Goal: Task Accomplishment & Management: Complete application form

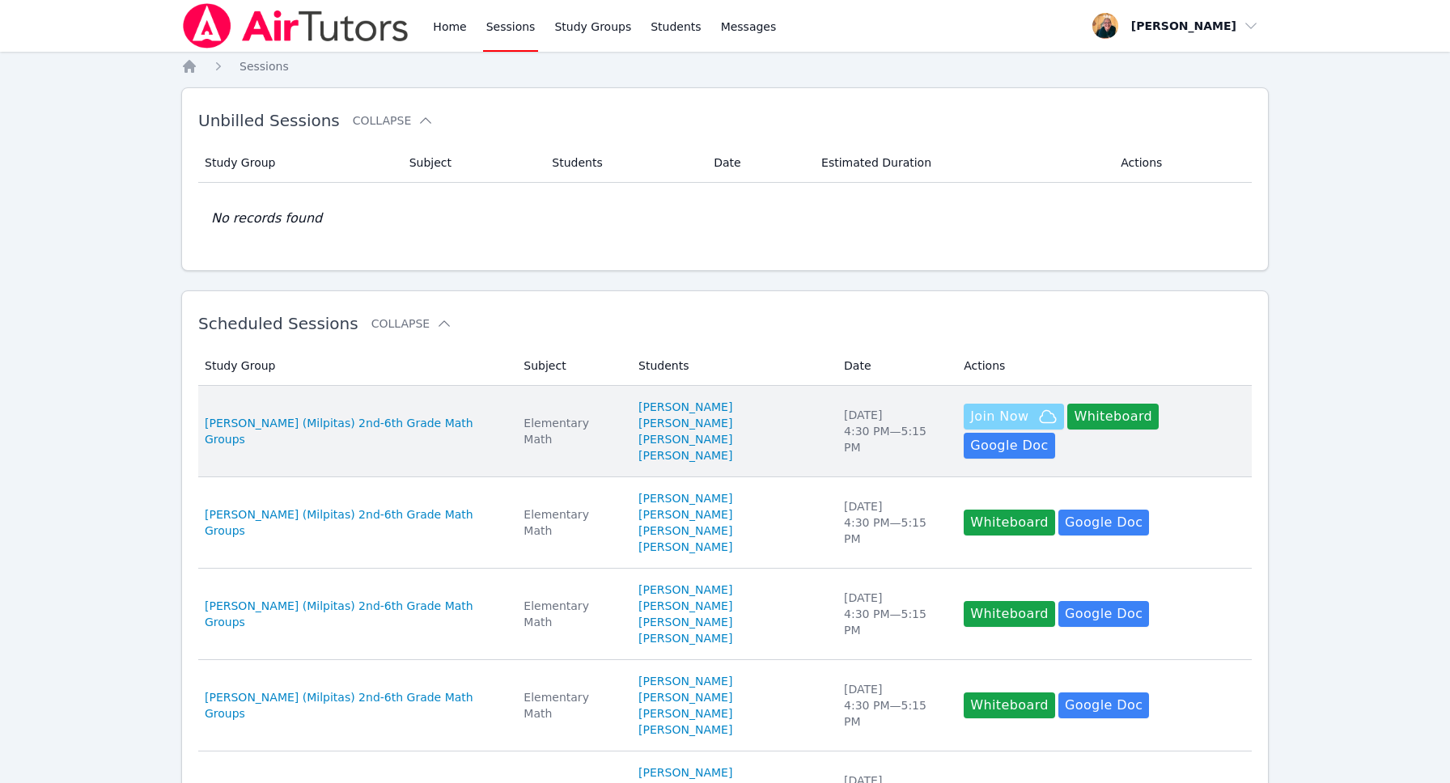
click at [973, 422] on span "Join Now" at bounding box center [999, 416] width 58 height 19
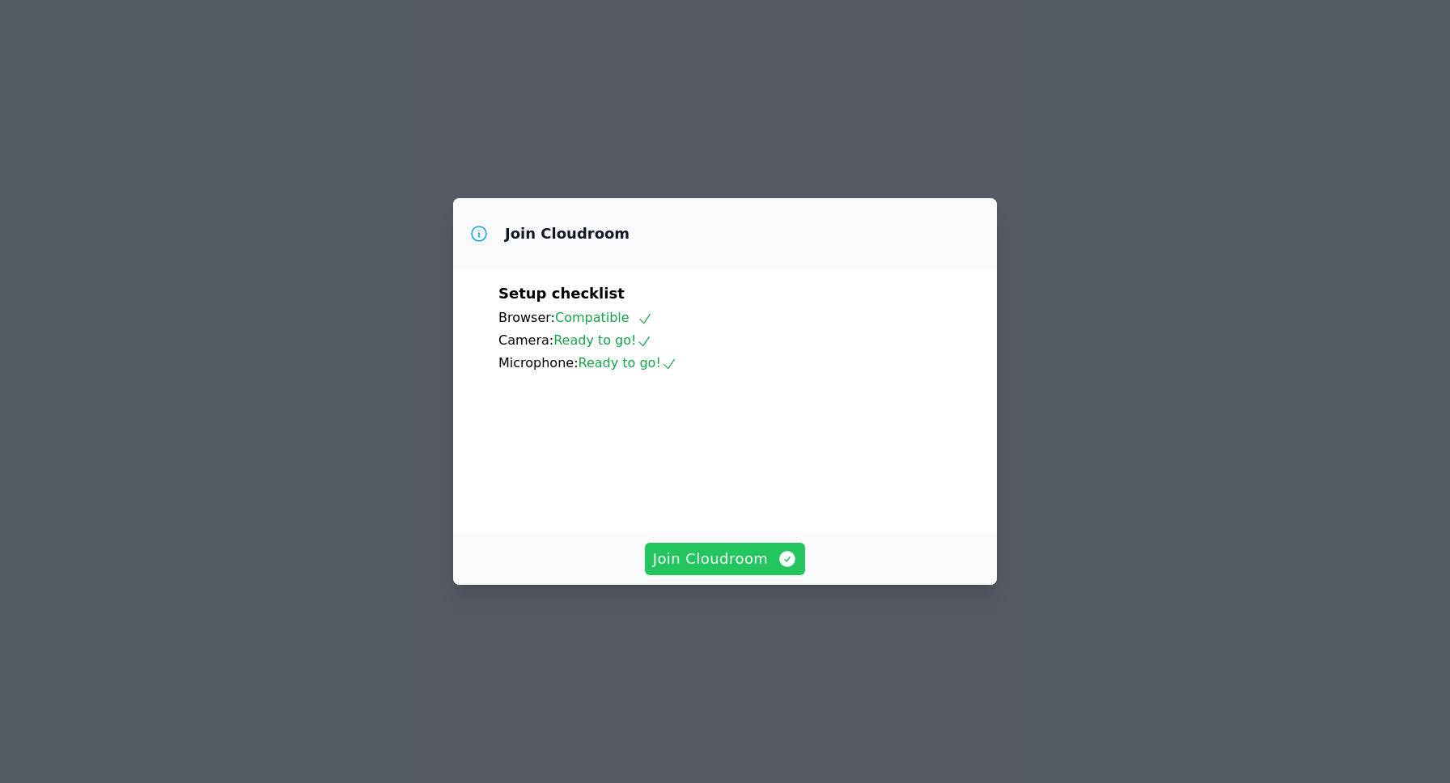
click at [731, 570] on span "Join Cloudroom" at bounding box center [725, 559] width 145 height 23
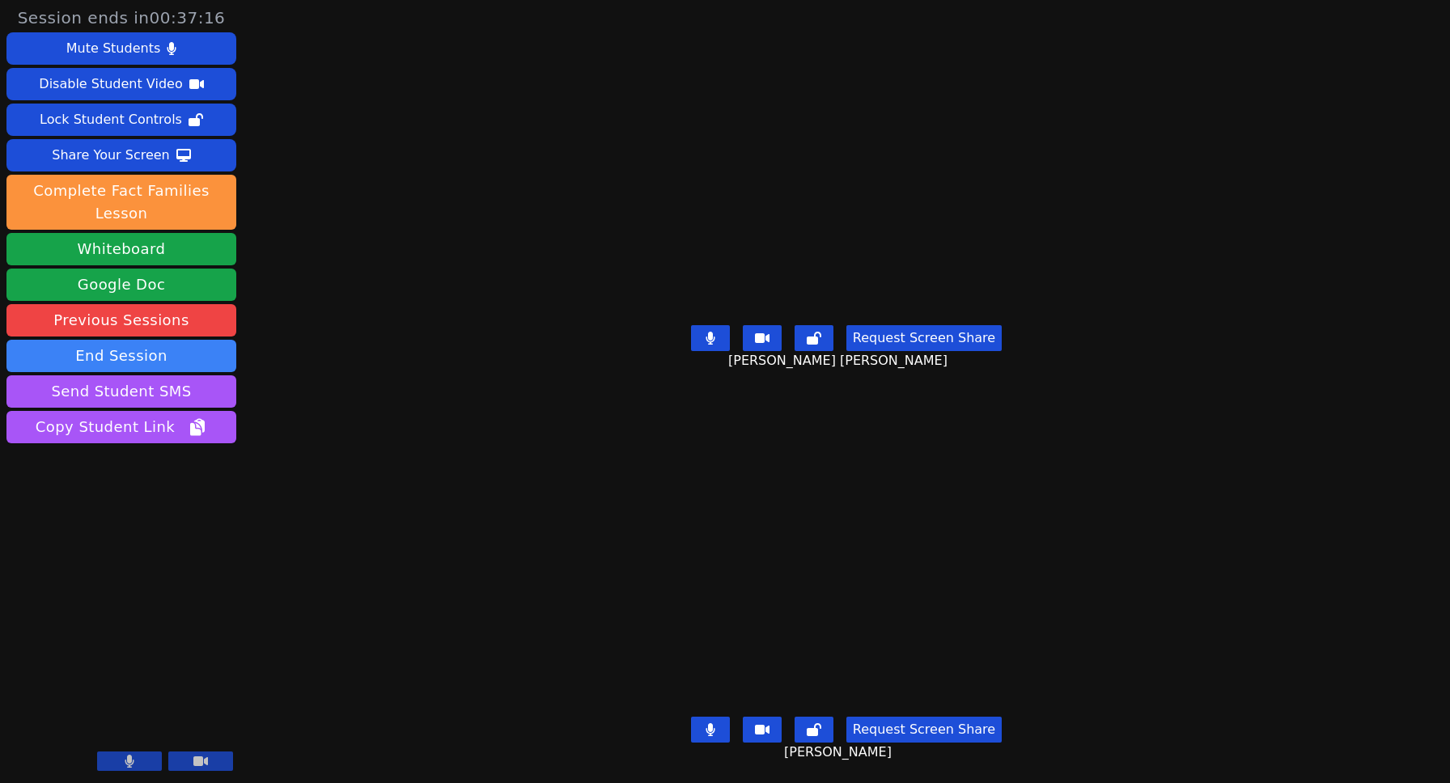
click at [722, 334] on button at bounding box center [710, 338] width 39 height 26
click at [714, 731] on icon at bounding box center [710, 729] width 9 height 13
click at [718, 731] on icon at bounding box center [710, 729] width 16 height 13
click at [717, 337] on icon at bounding box center [710, 338] width 16 height 13
click at [714, 338] on icon at bounding box center [710, 338] width 9 height 13
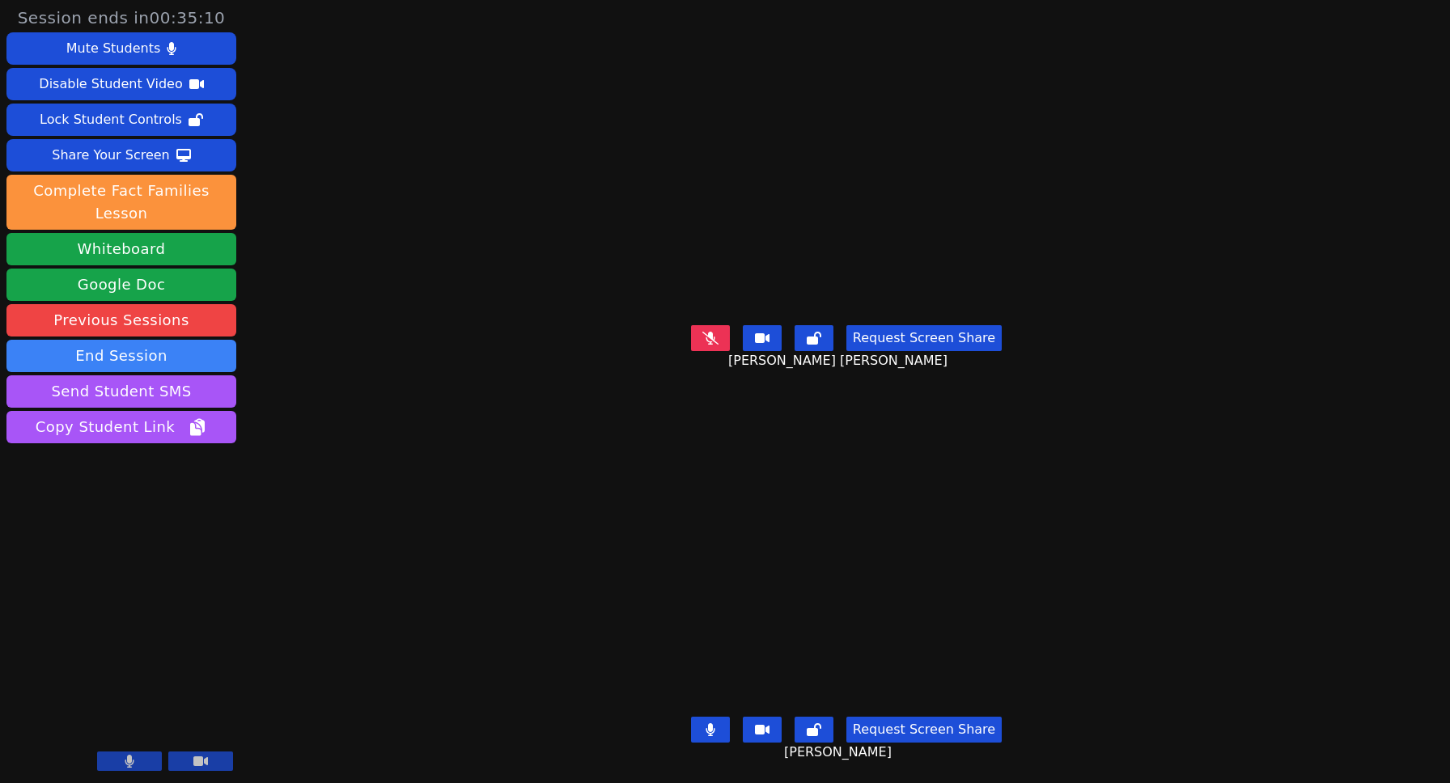
click at [714, 728] on icon at bounding box center [710, 729] width 9 height 13
click at [718, 728] on icon at bounding box center [710, 729] width 16 height 13
click at [718, 338] on icon at bounding box center [710, 338] width 16 height 13
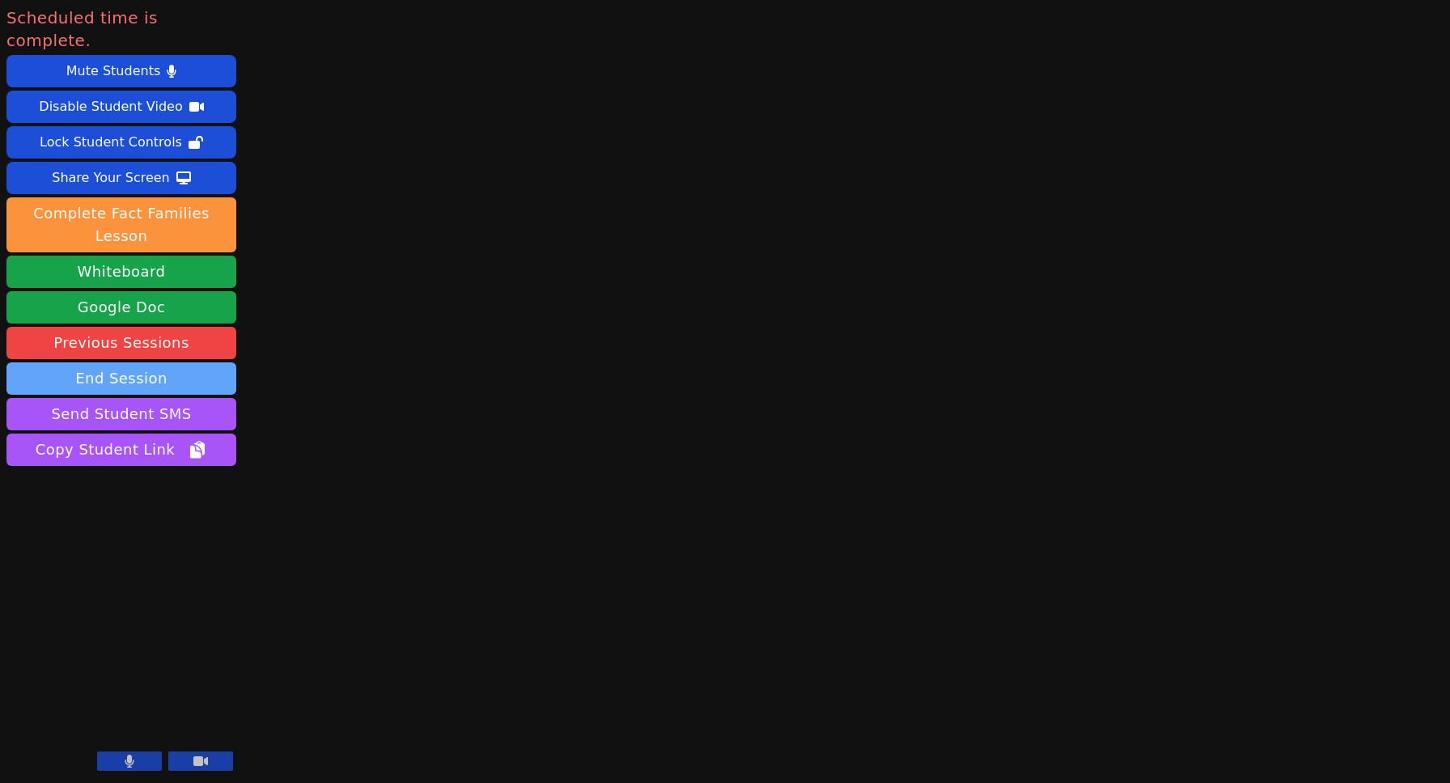
click at [142, 362] on button "End Session" at bounding box center [121, 378] width 230 height 32
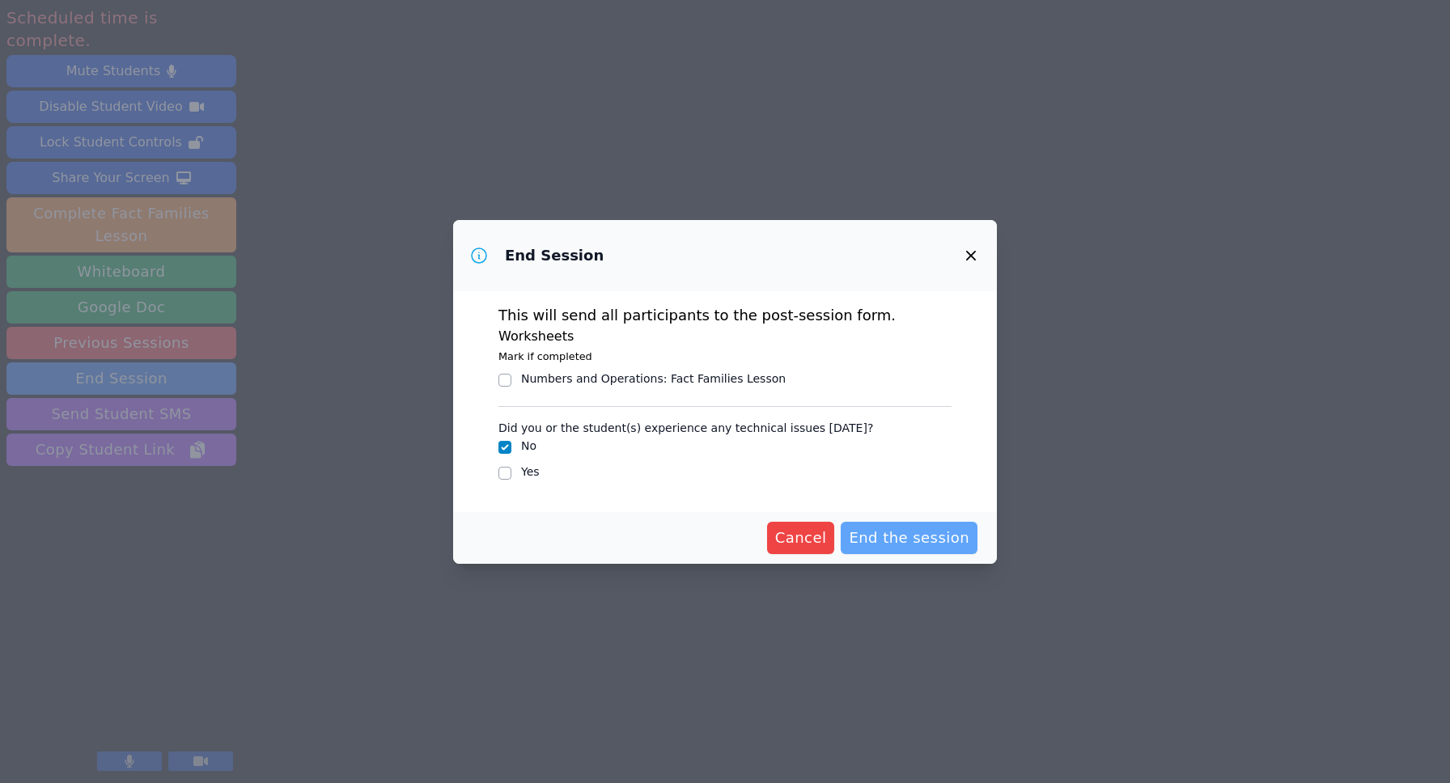
click at [901, 535] on span "End the session" at bounding box center [909, 538] width 121 height 23
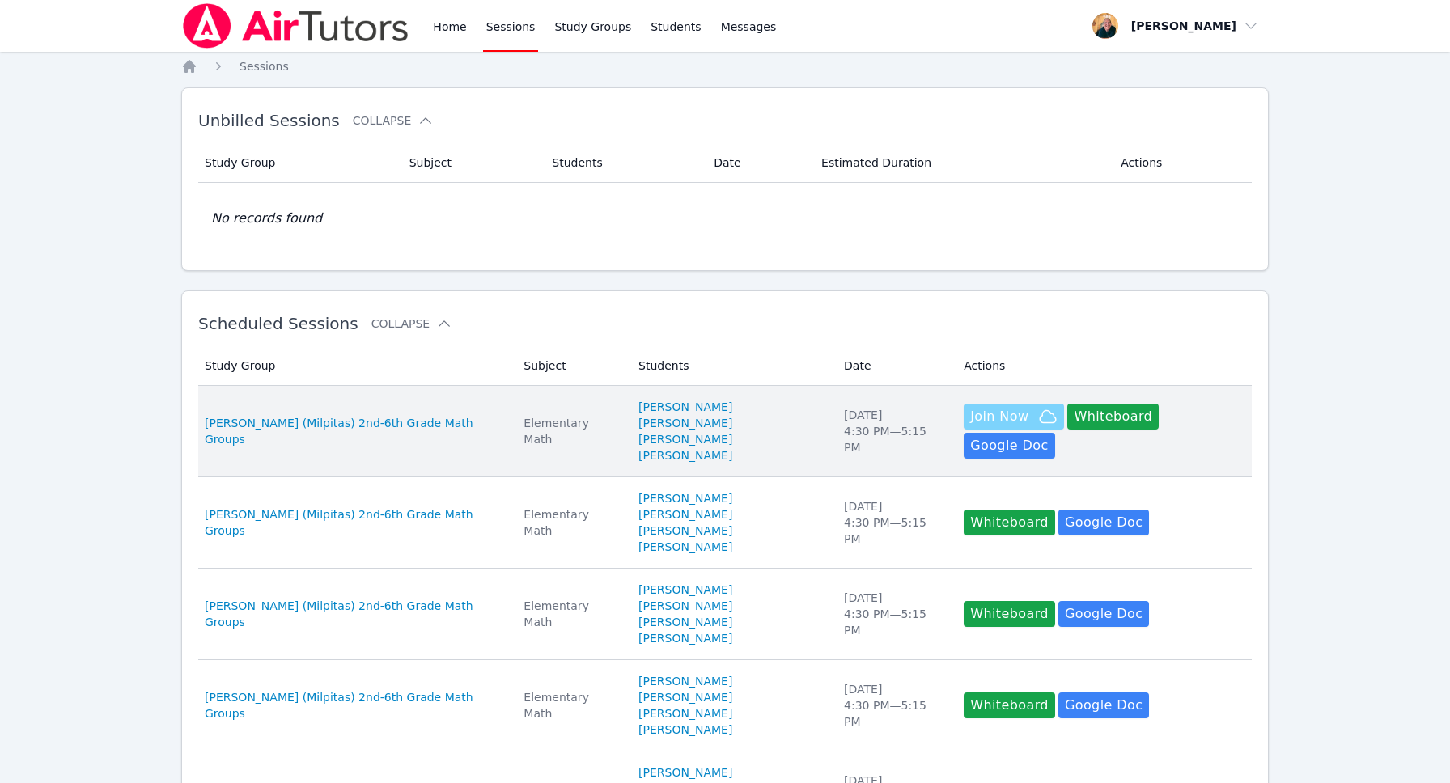
click at [972, 426] on span "Join Now" at bounding box center [999, 416] width 58 height 19
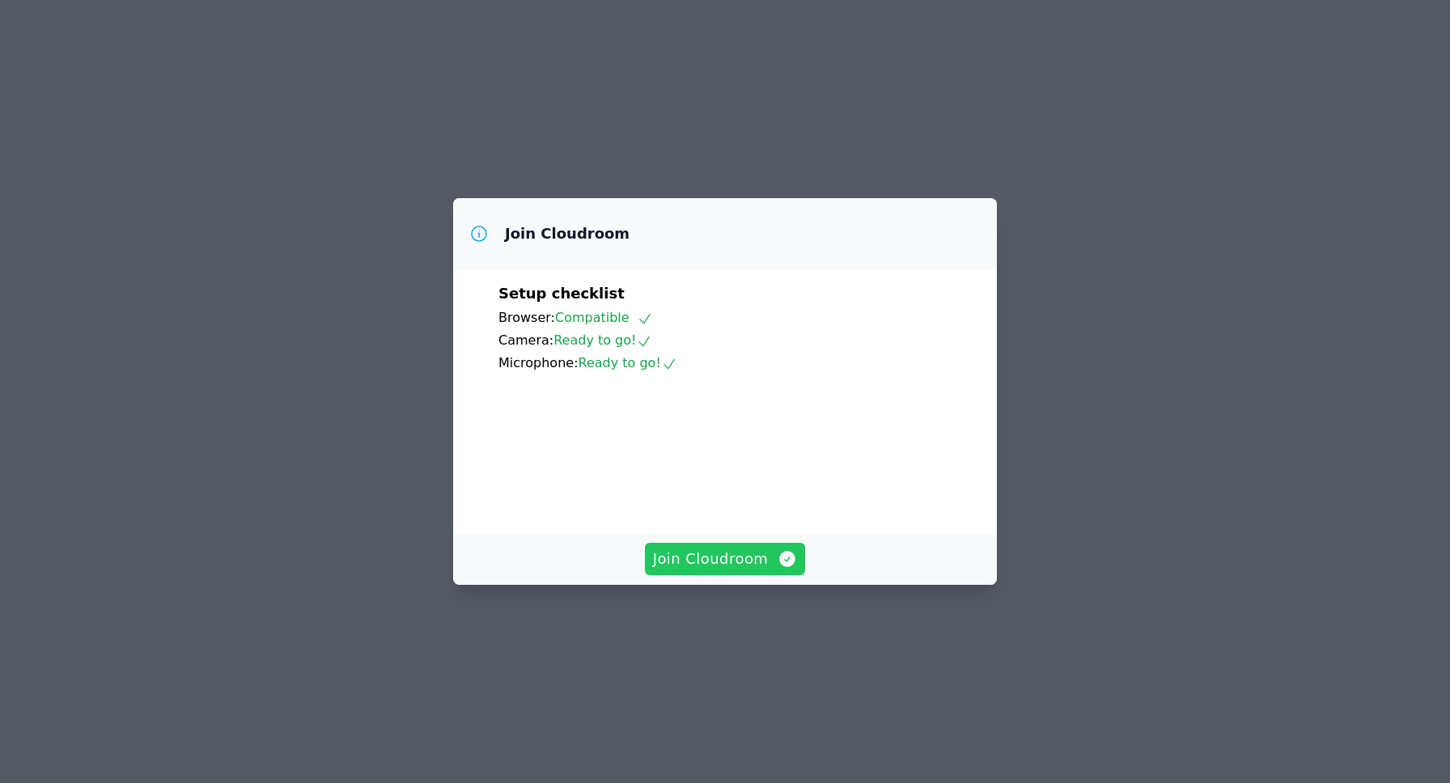
click at [737, 570] on span "Join Cloudroom" at bounding box center [725, 559] width 145 height 23
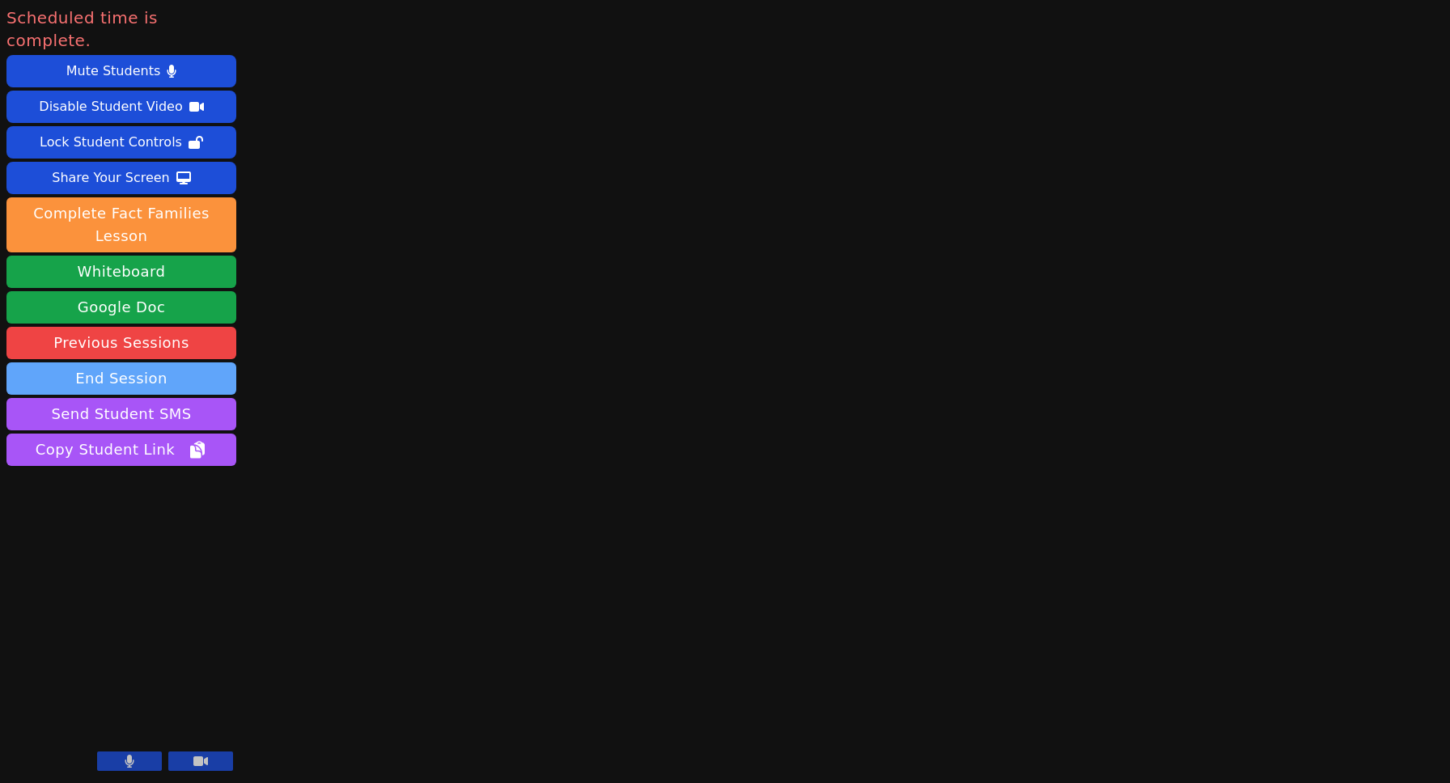
click at [152, 362] on button "End Session" at bounding box center [121, 378] width 230 height 32
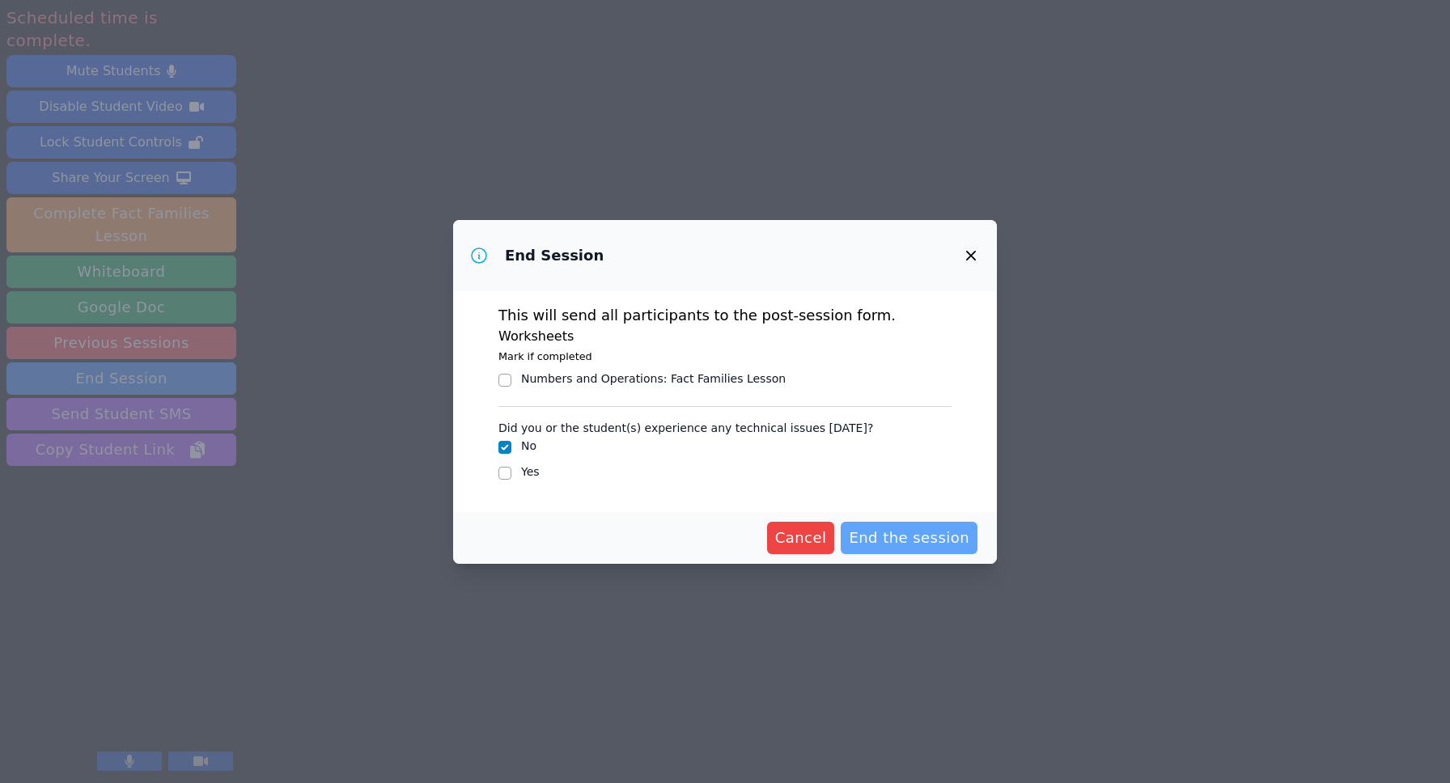
click at [888, 536] on span "End the session" at bounding box center [909, 538] width 121 height 23
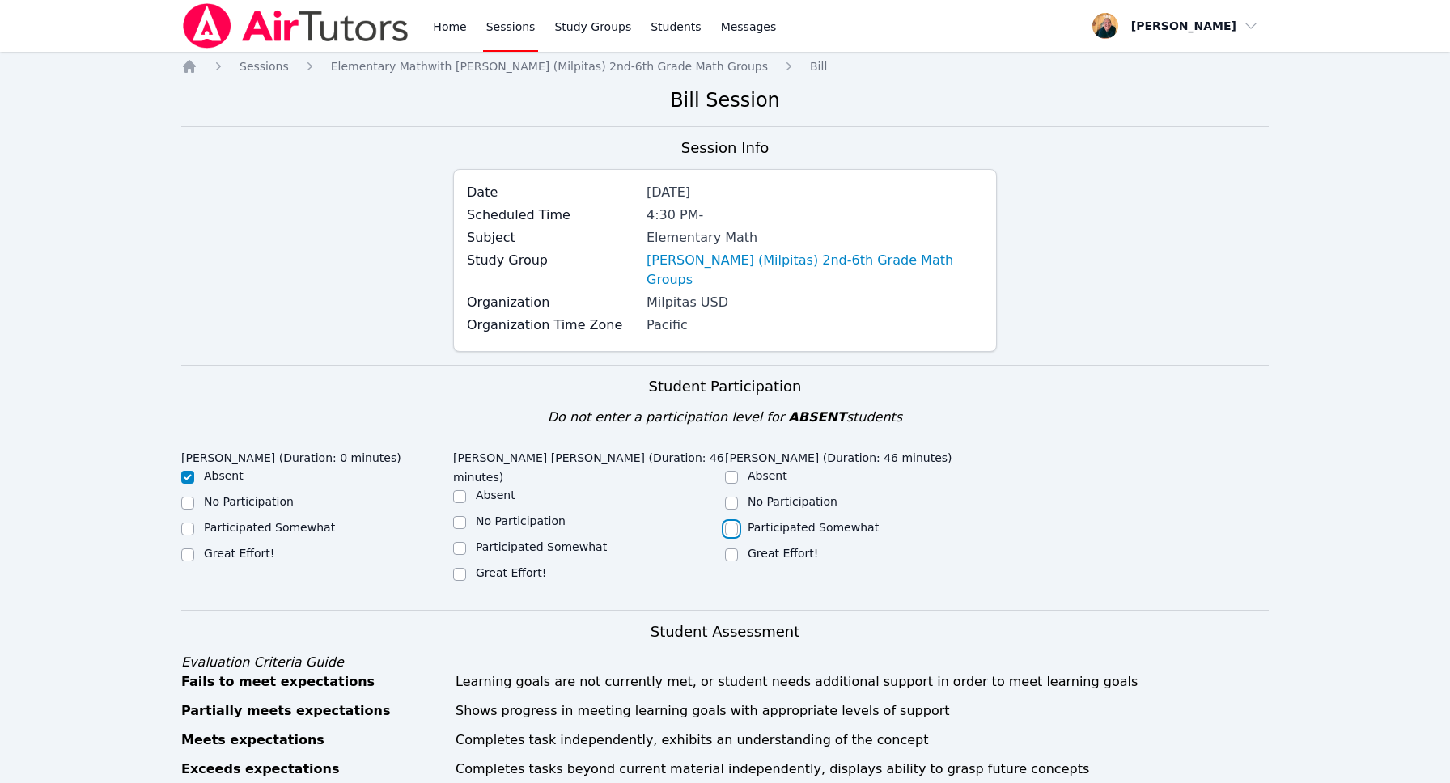
click at [734, 523] on input "Participated Somewhat" at bounding box center [731, 529] width 13 height 13
checkbox input "true"
click at [460, 542] on input "Participated Somewhat" at bounding box center [459, 548] width 13 height 13
checkbox input "true"
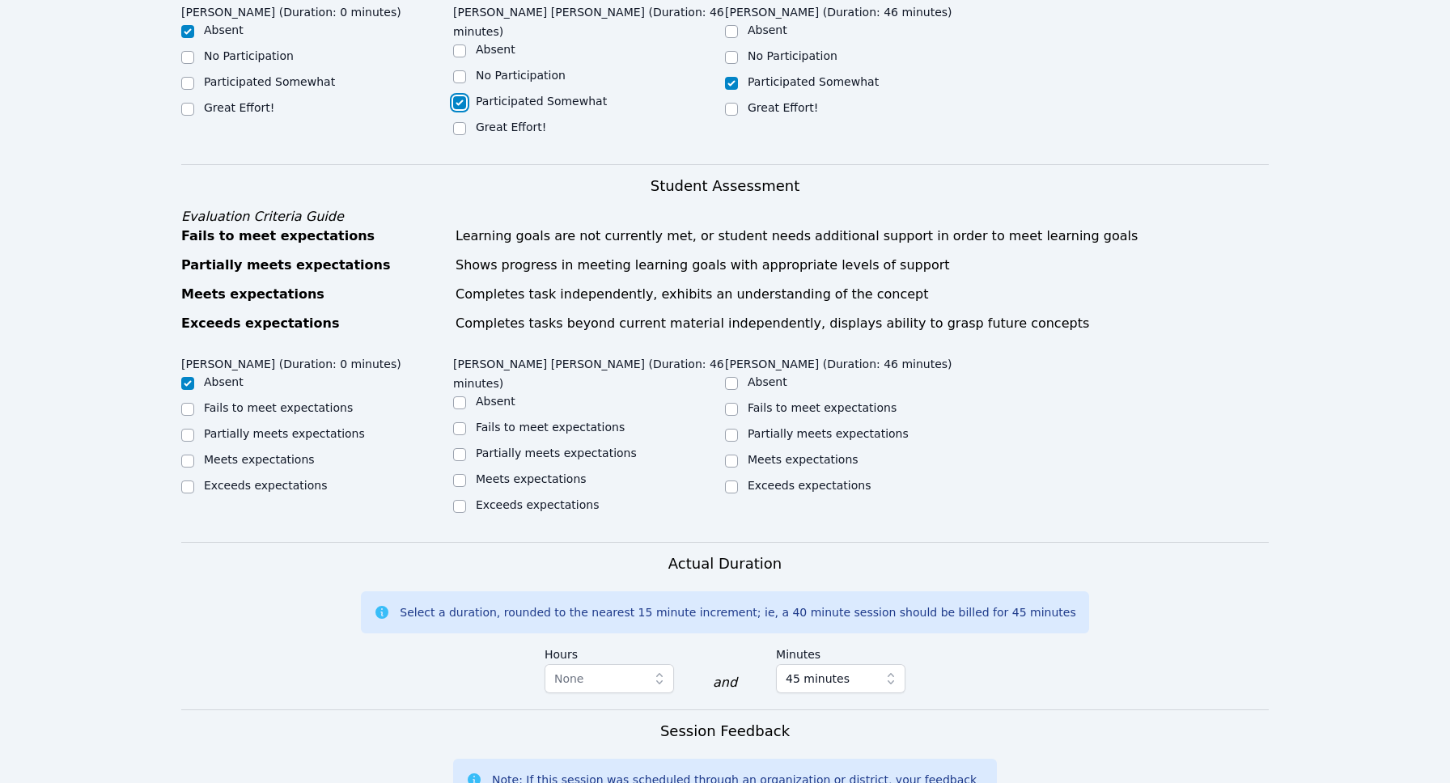
scroll to position [452, 0]
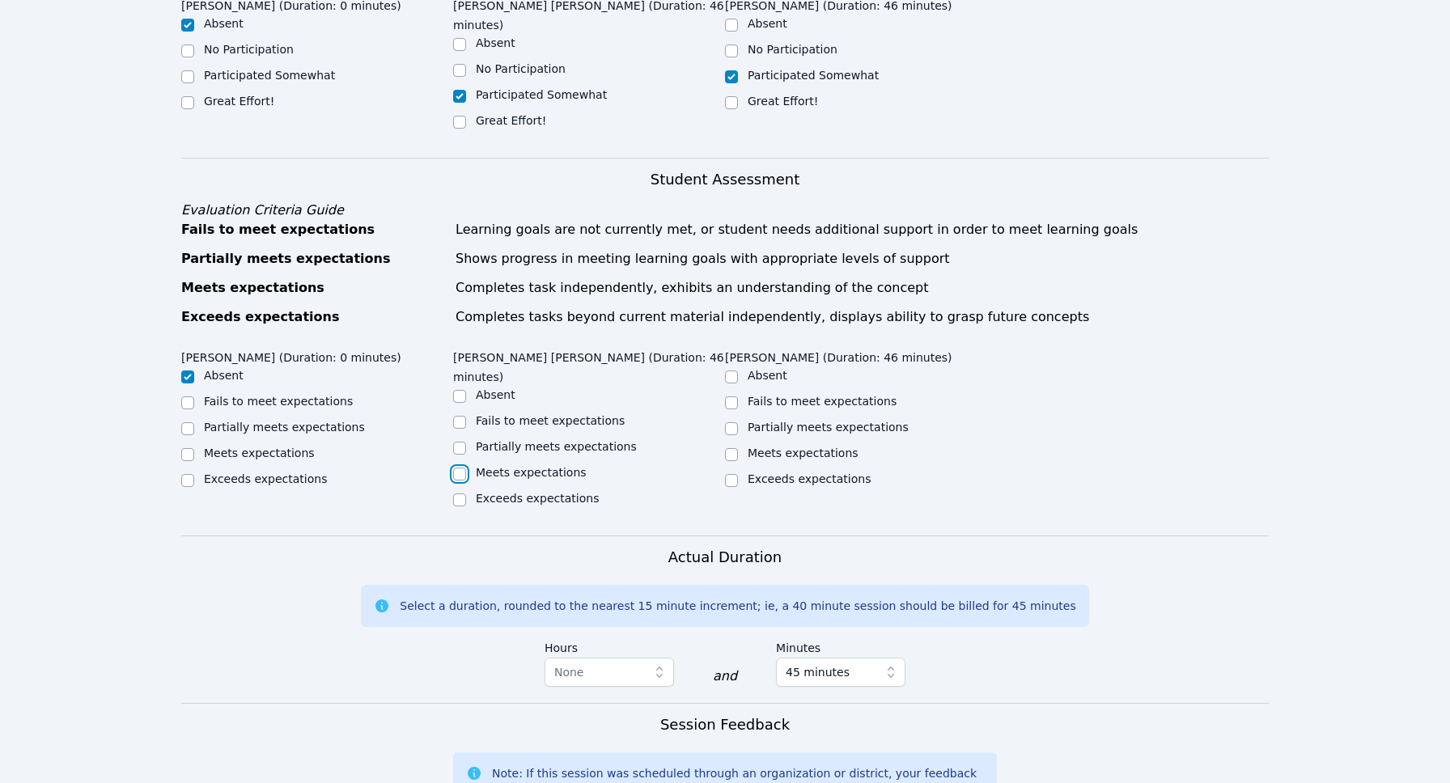
click at [459, 468] on input "Meets expectations" at bounding box center [459, 474] width 13 height 13
checkbox input "true"
click at [730, 448] on input "Meets expectations" at bounding box center [731, 454] width 13 height 13
checkbox input "true"
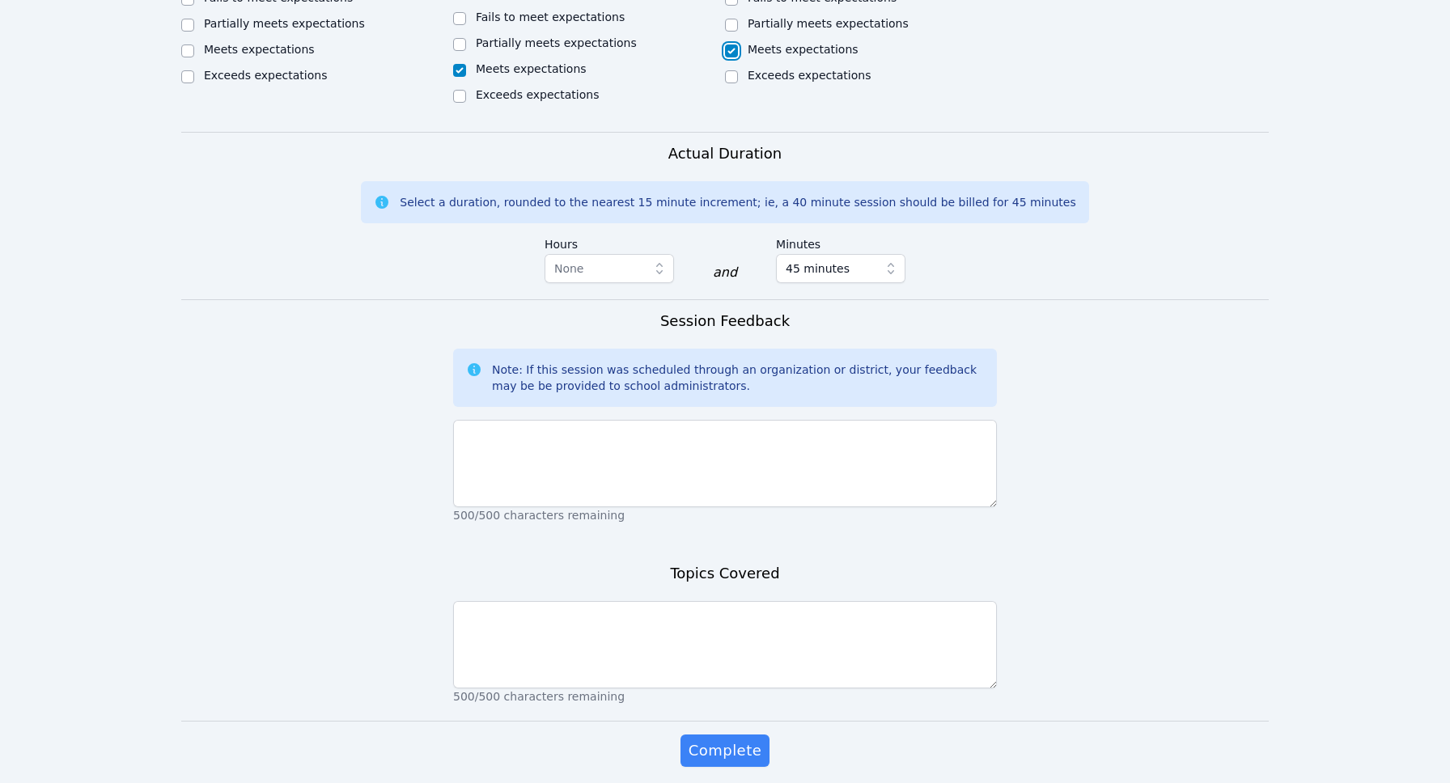
scroll to position [859, 0]
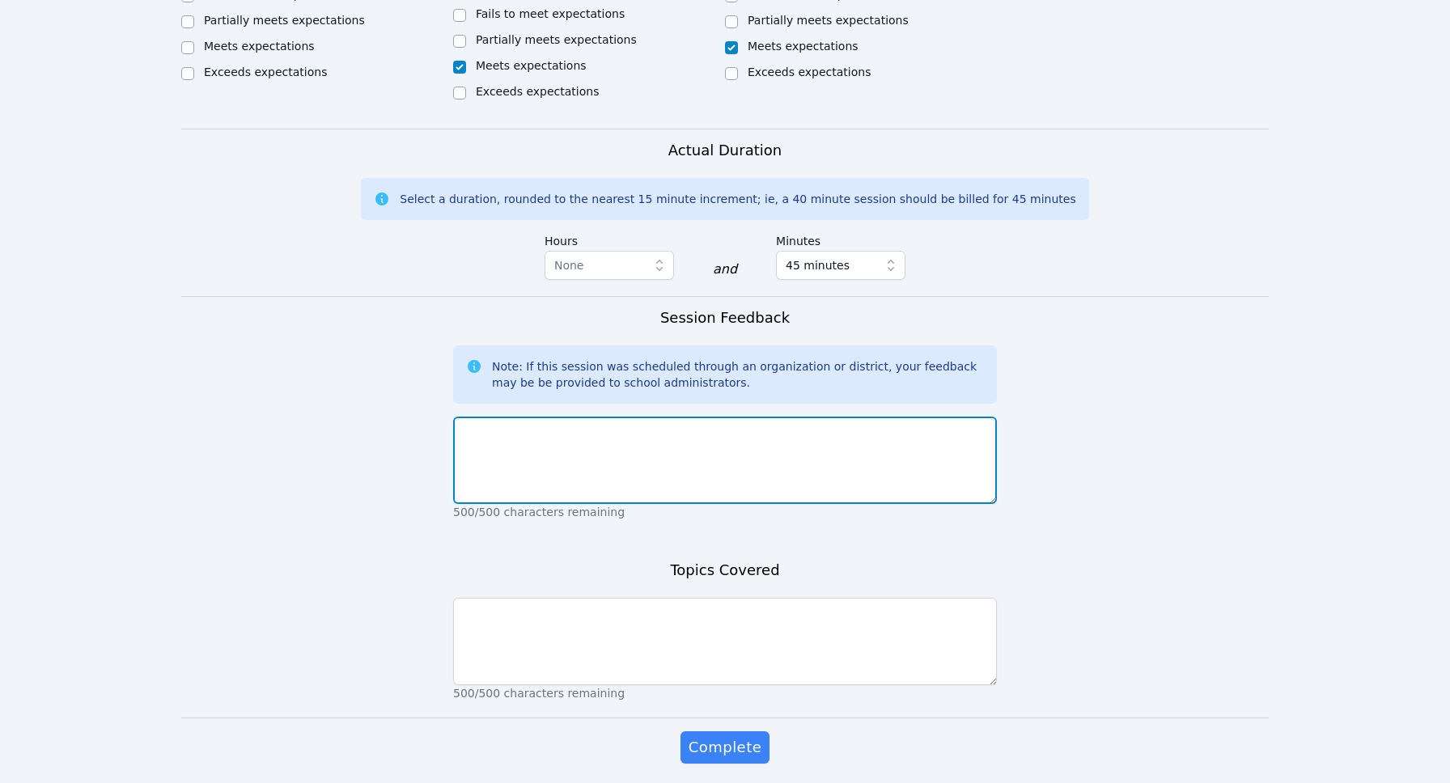
click at [475, 417] on textarea at bounding box center [725, 460] width 544 height 87
type textarea "Sophia was absent. Shamaiah and Quynh both participated well and answered quest…"
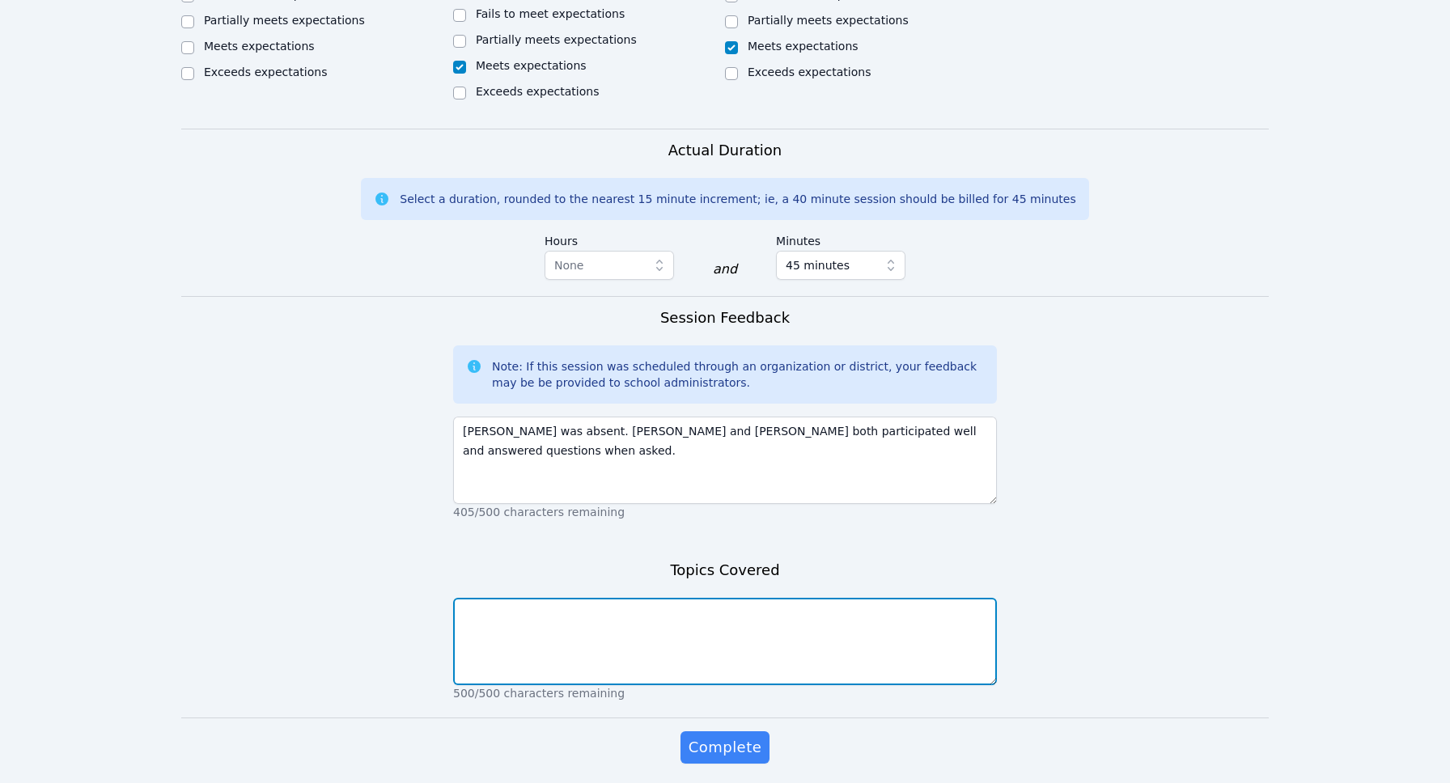
click at [502, 598] on textarea at bounding box center [725, 641] width 544 height 87
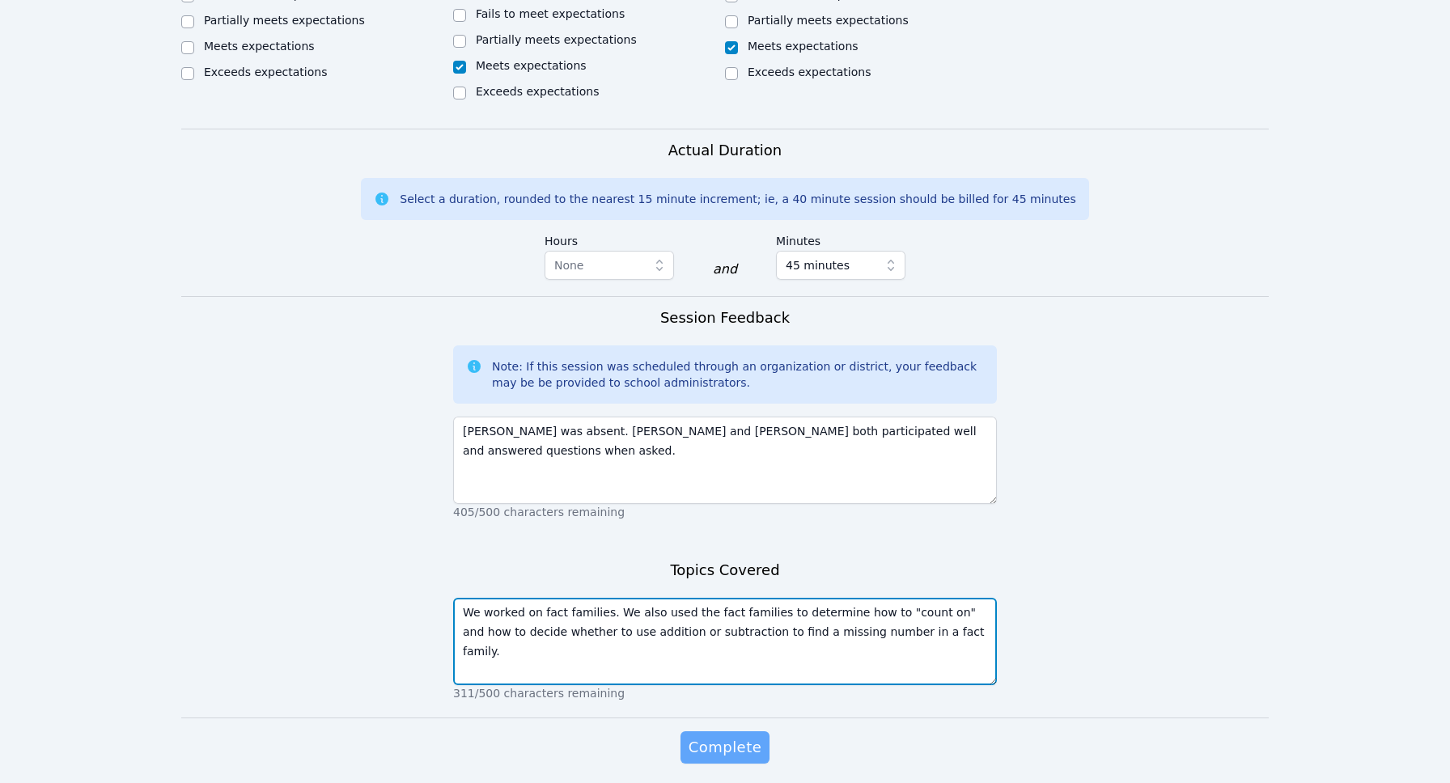
type textarea "We worked on fact families. We also used the fact families to determine how to …"
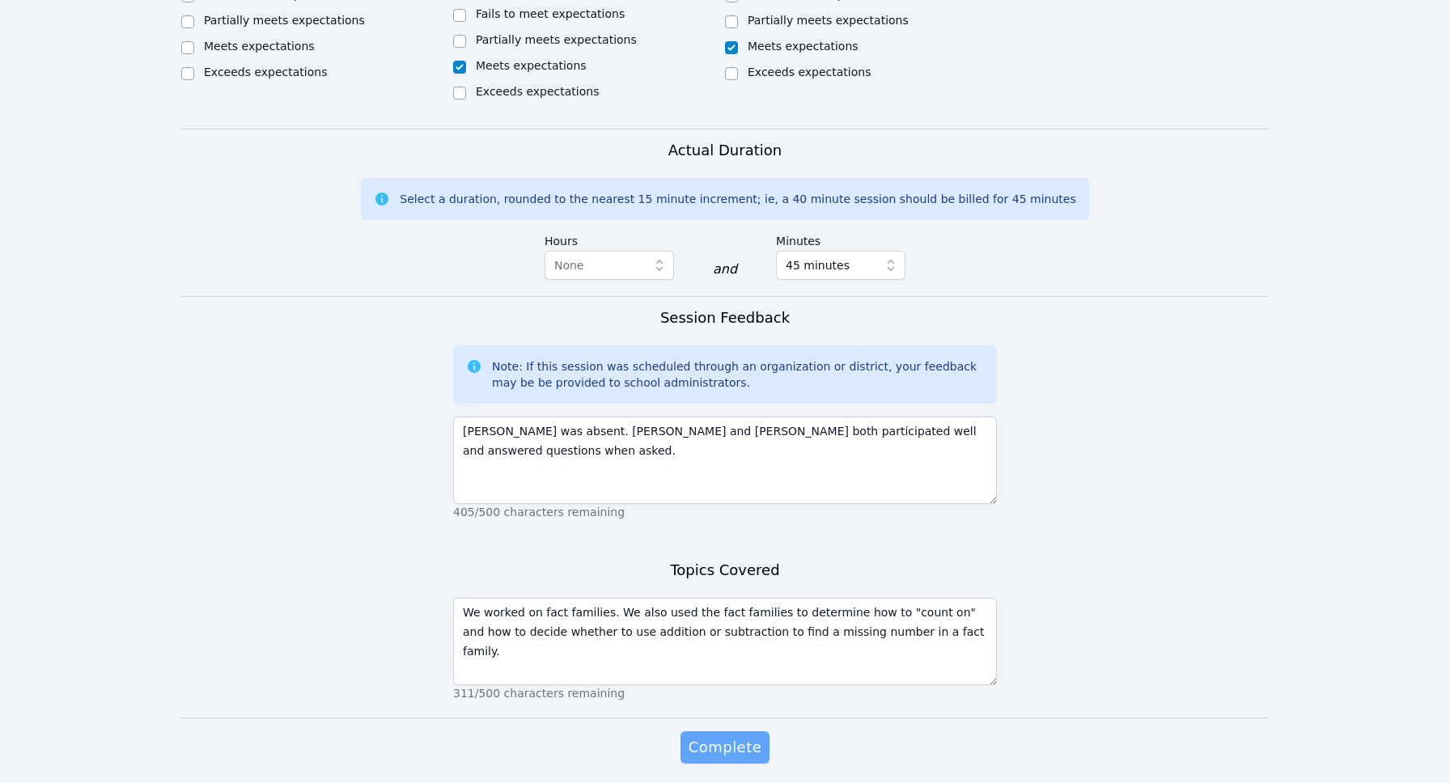
click at [726, 736] on span "Complete" at bounding box center [725, 747] width 73 height 23
